Goal: Task Accomplishment & Management: Use online tool/utility

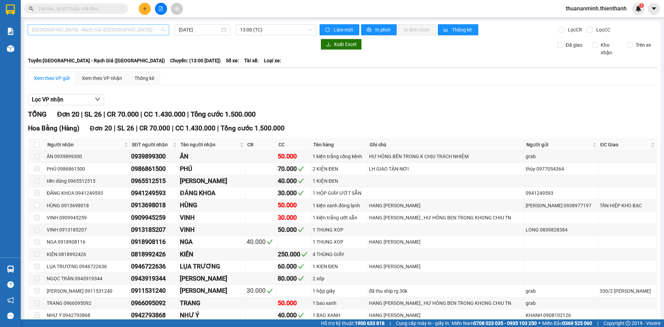
click at [109, 30] on span "[GEOGRAPHIC_DATA] - Rạch Giá ([GEOGRAPHIC_DATA])" at bounding box center [98, 30] width 133 height 10
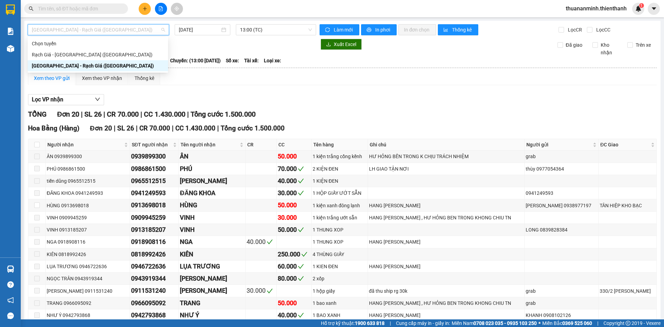
click at [117, 29] on span "[GEOGRAPHIC_DATA] - Rạch Giá ([GEOGRAPHIC_DATA])" at bounding box center [98, 30] width 133 height 10
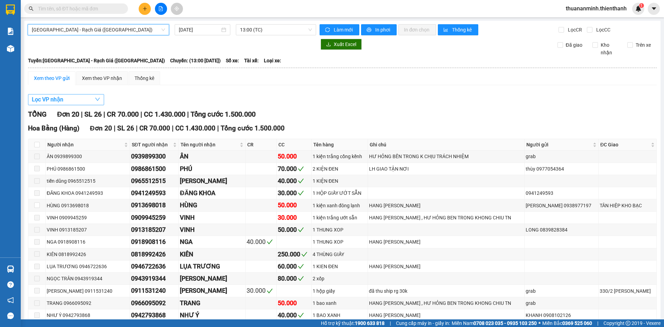
click at [84, 97] on button "Lọc VP nhận" at bounding box center [66, 99] width 76 height 11
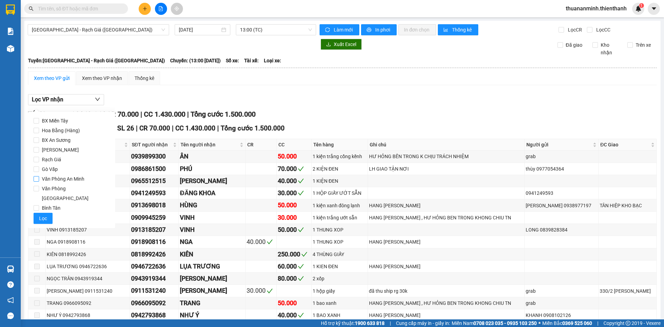
click at [57, 144] on span "Văn Phòng An Minh" at bounding box center [63, 179] width 48 height 10
click at [39, 144] on input "Văn Phòng An Minh" at bounding box center [37, 179] width 6 height 6
checkbox input "true"
click at [45, 144] on span "Lọc" at bounding box center [43, 218] width 8 height 8
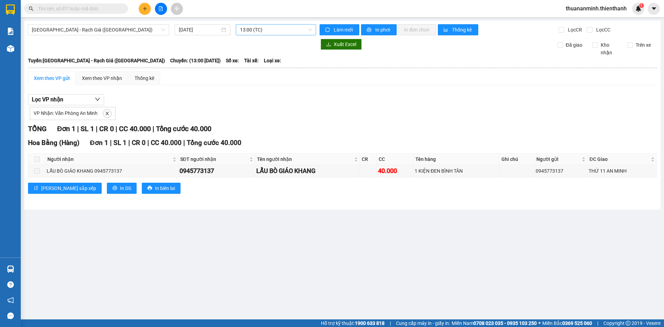
click at [172, 27] on span "13:00 (TC)" at bounding box center [276, 30] width 72 height 10
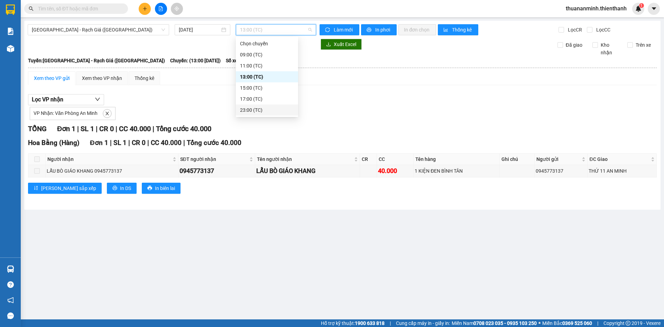
click at [172, 108] on div "23:00 (TC)" at bounding box center [267, 110] width 54 height 8
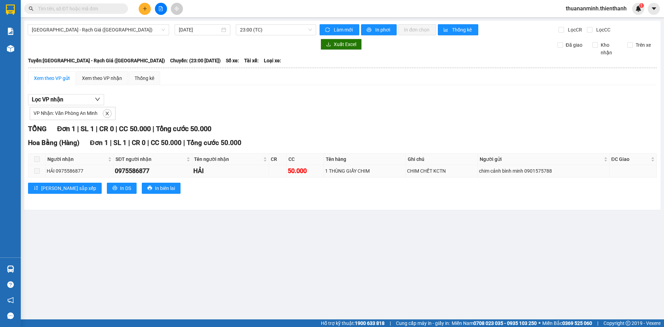
click at [138, 144] on div "0975586877" at bounding box center [153, 171] width 76 height 10
copy div "0975586877"
